Goal: Use online tool/utility

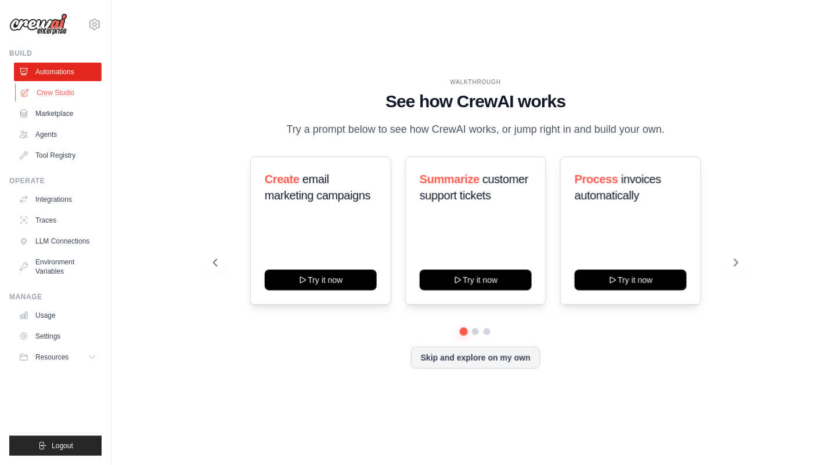
click at [57, 88] on link "Crew Studio" at bounding box center [59, 93] width 88 height 19
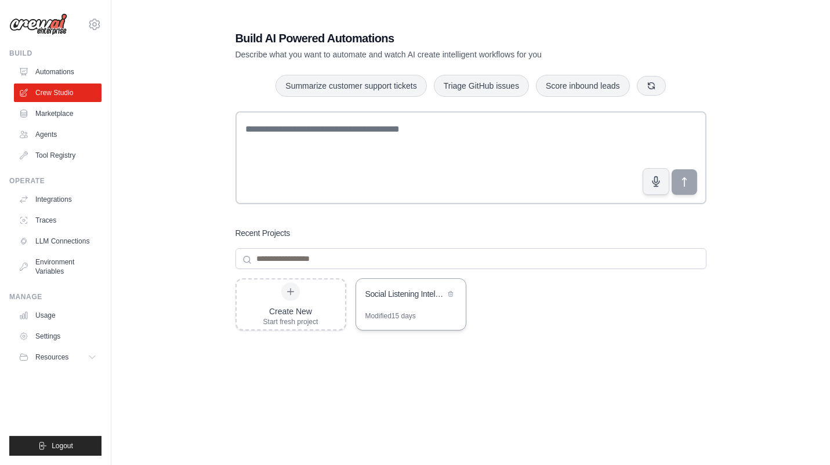
click at [427, 302] on div "Social Listening Intelligence Platform" at bounding box center [411, 295] width 110 height 32
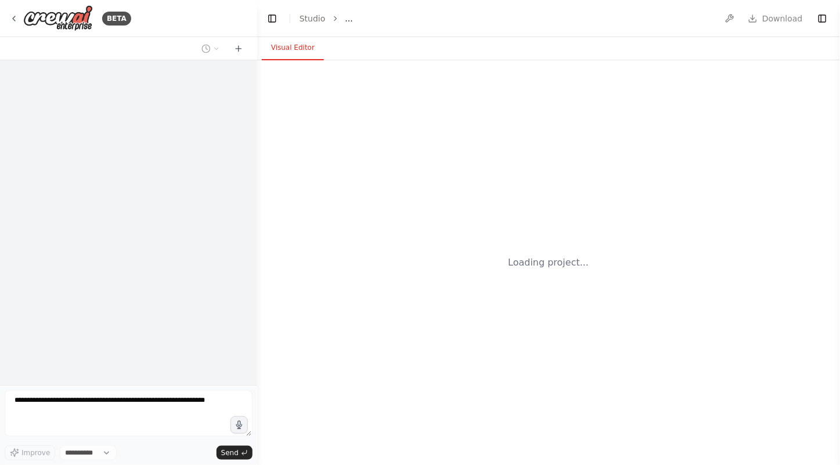
select select "****"
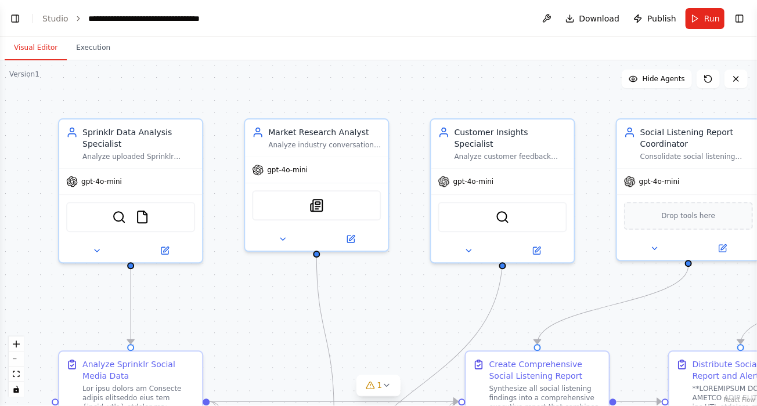
scroll to position [51385, 0]
click at [12, 18] on button "Toggle Left Sidebar" at bounding box center [15, 18] width 16 height 16
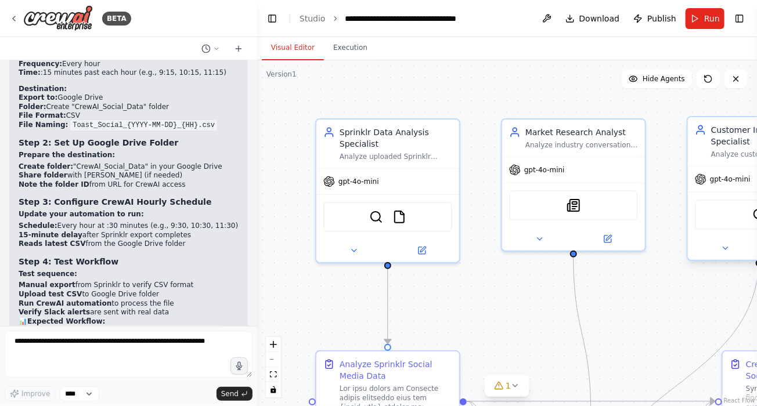
scroll to position [51091, 0]
